Goal: Task Accomplishment & Management: Use online tool/utility

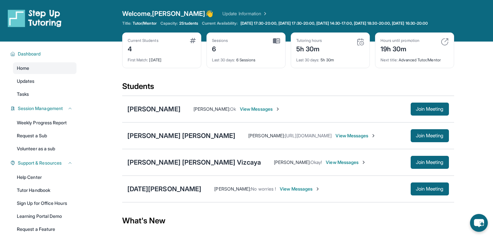
scroll to position [58, 0]
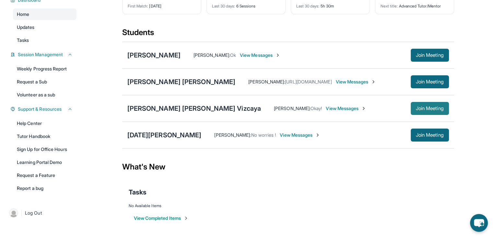
click at [416, 110] on span "Join Meeting" at bounding box center [430, 108] width 28 height 4
click at [178, 107] on div "[PERSON_NAME] [PERSON_NAME] Vizcaya" at bounding box center [194, 108] width 134 height 9
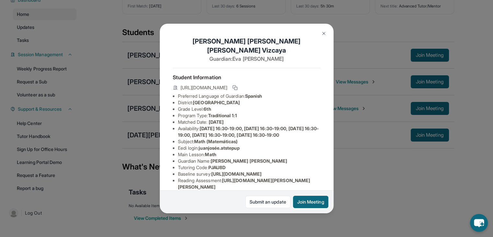
click at [159, 135] on div "Juan José Espinosa Vizcaya Guardian: Eva Fernanda Student Information https://s…" at bounding box center [246, 118] width 493 height 237
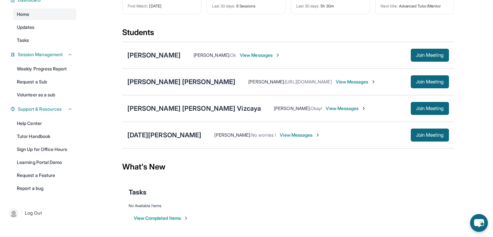
click at [175, 80] on div "[PERSON_NAME] [PERSON_NAME]" at bounding box center [181, 81] width 108 height 9
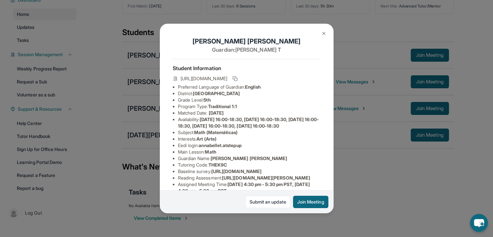
click at [156, 85] on div "Annabelle Telles Rojo Guardian: Annette T Student Information https://student-p…" at bounding box center [246, 118] width 493 height 237
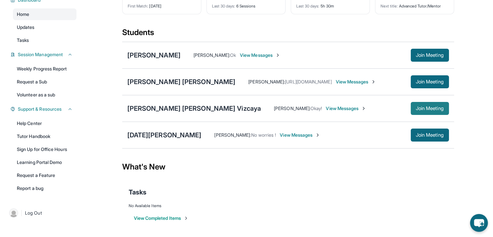
click at [414, 112] on button "Join Meeting" at bounding box center [430, 108] width 38 height 13
